Goal: Task Accomplishment & Management: Complete application form

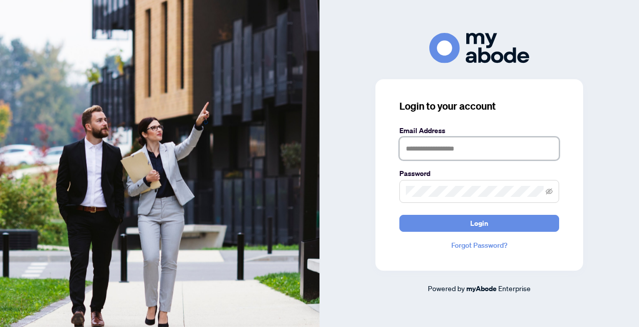
type input "**********"
click at [479, 223] on button "Login" at bounding box center [479, 223] width 160 height 17
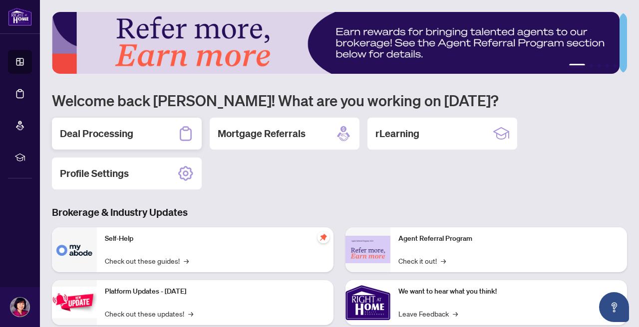
click at [101, 137] on h2 "Deal Processing" at bounding box center [96, 134] width 73 height 14
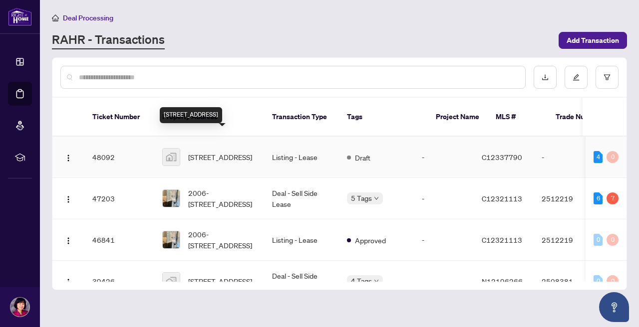
click at [190, 152] on span "30 Inn On The Park Drive, North York, ON, Canada" at bounding box center [220, 157] width 64 height 11
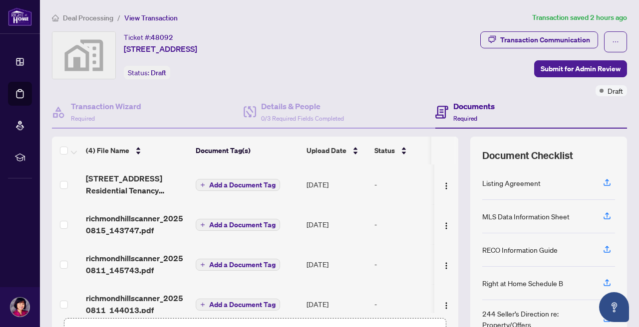
click at [128, 184] on span "403 Church ST - Ontario Residential Tenancy Agreement.pdf" at bounding box center [137, 185] width 102 height 24
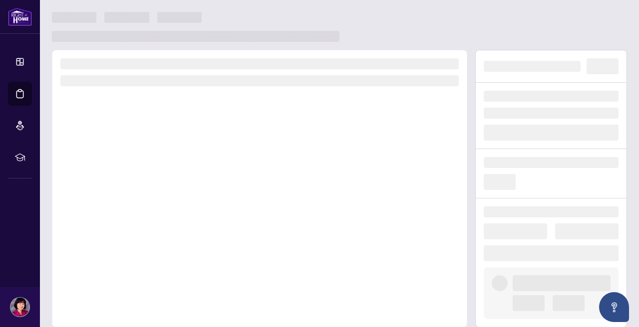
click at [128, 184] on div at bounding box center [259, 189] width 415 height 278
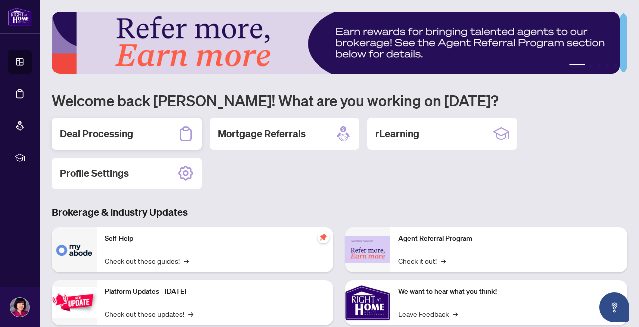
click at [124, 135] on h2 "Deal Processing" at bounding box center [96, 134] width 73 height 14
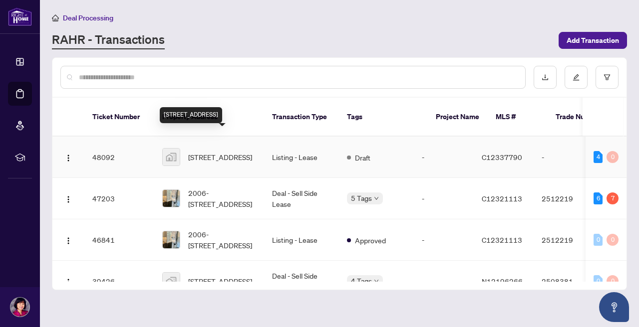
click at [212, 152] on span "[STREET_ADDRESS]" at bounding box center [220, 157] width 64 height 11
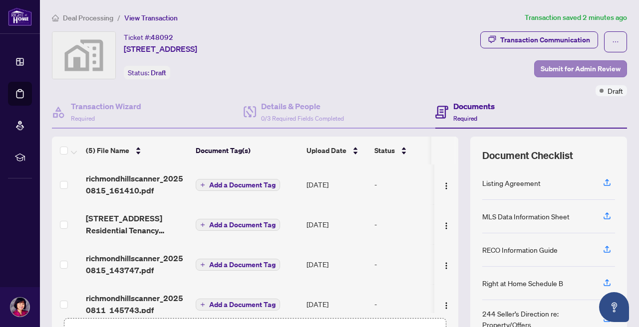
click at [567, 68] on span "Submit for Admin Review" at bounding box center [581, 69] width 80 height 16
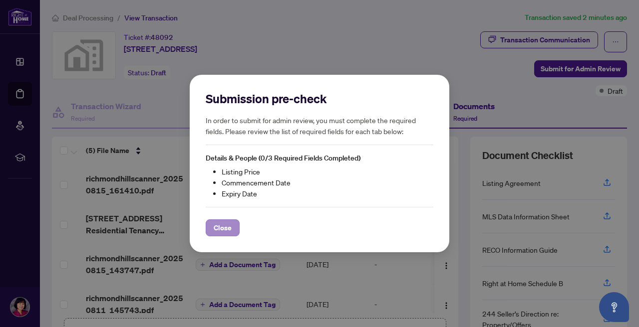
click at [230, 233] on span "Close" at bounding box center [223, 228] width 18 height 16
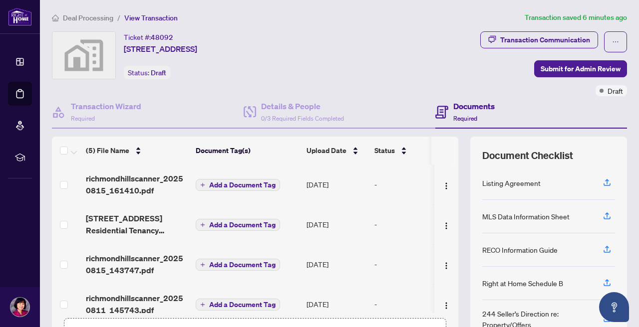
click at [477, 107] on h4 "Documents" at bounding box center [473, 106] width 41 height 12
click at [455, 105] on h4 "Documents" at bounding box center [473, 106] width 41 height 12
click at [462, 115] on span "Required" at bounding box center [465, 118] width 24 height 7
click at [263, 152] on th "Document Tag(s)" at bounding box center [247, 151] width 111 height 28
